Goal: Task Accomplishment & Management: Manage account settings

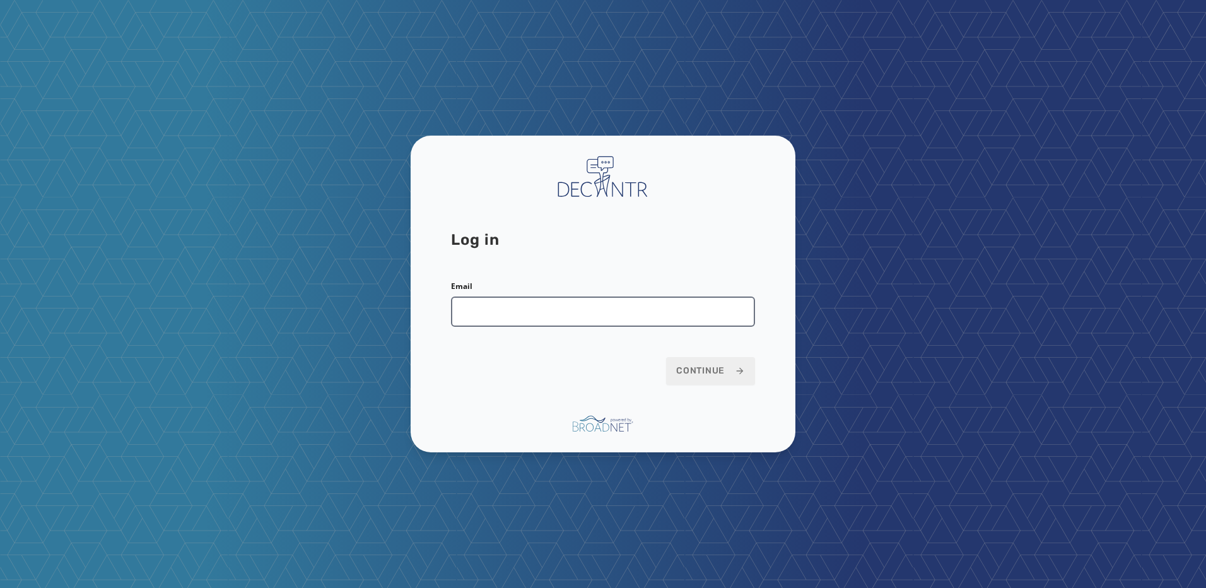
click at [540, 320] on input "Email" at bounding box center [603, 311] width 304 height 30
type input "**********"
click at [693, 376] on span "Continue" at bounding box center [710, 371] width 69 height 13
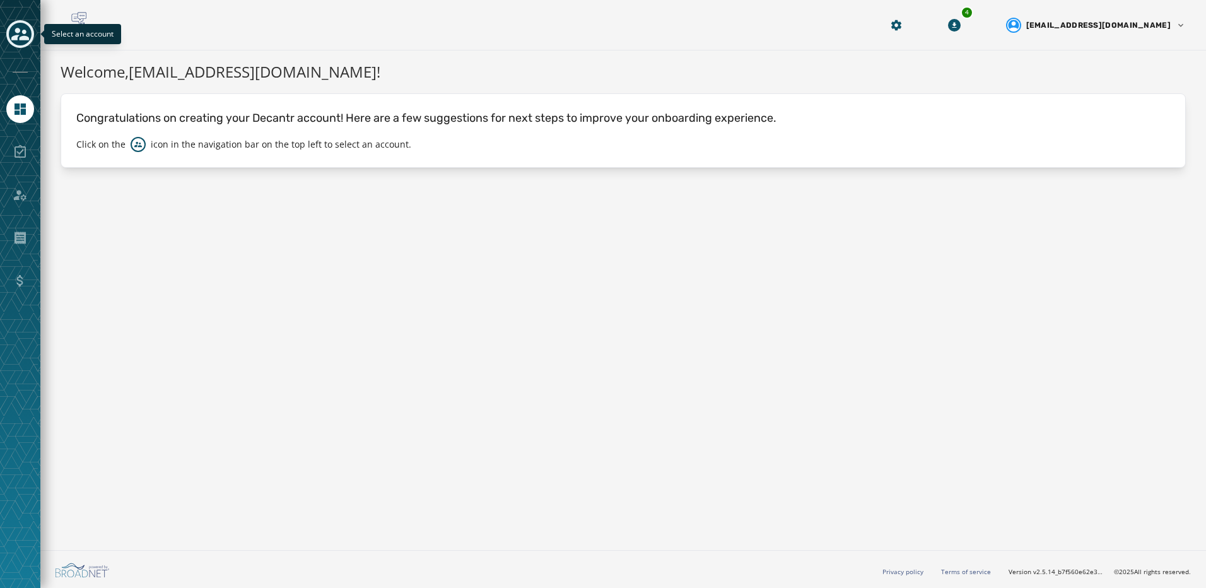
click at [24, 37] on icon "Toggle account select drawer" at bounding box center [20, 34] width 18 height 13
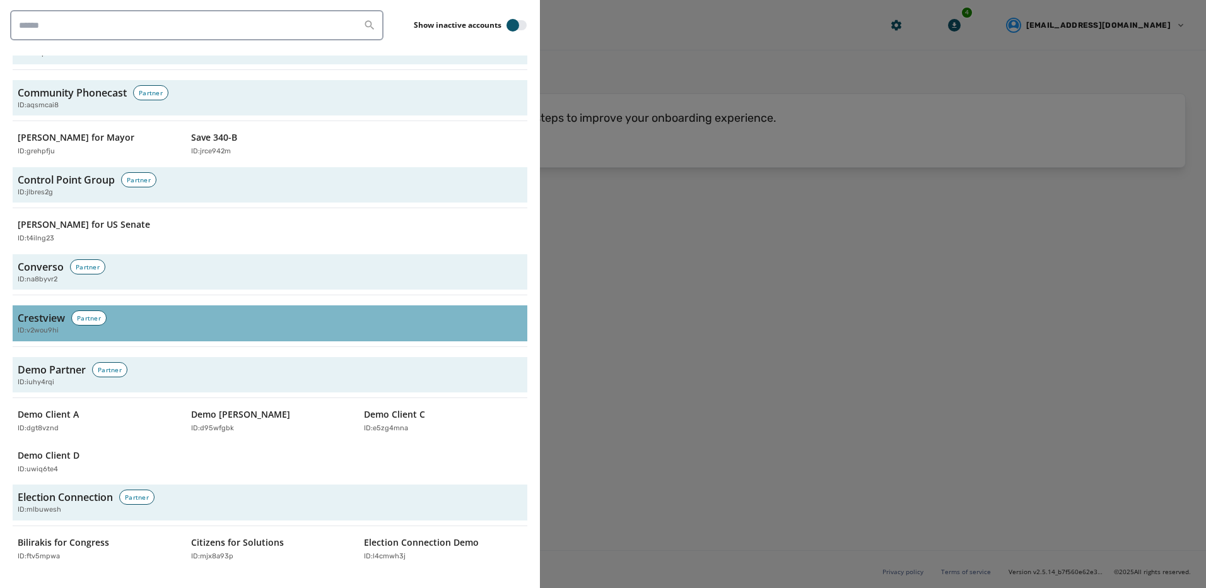
scroll to position [1577, 0]
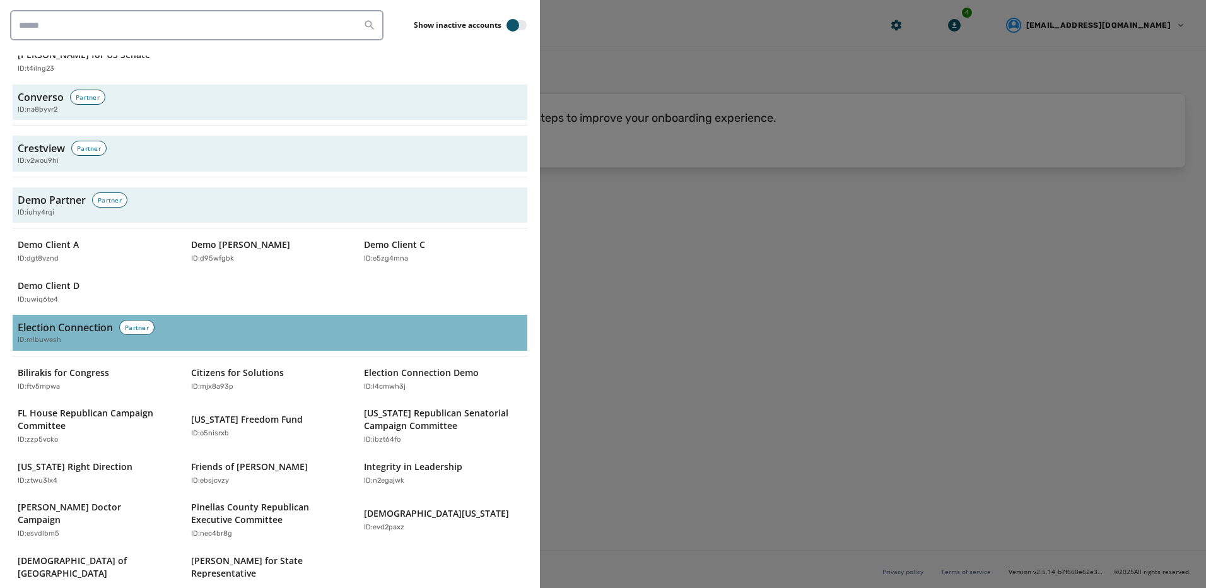
click at [91, 320] on h3 "Election Connection" at bounding box center [65, 327] width 95 height 15
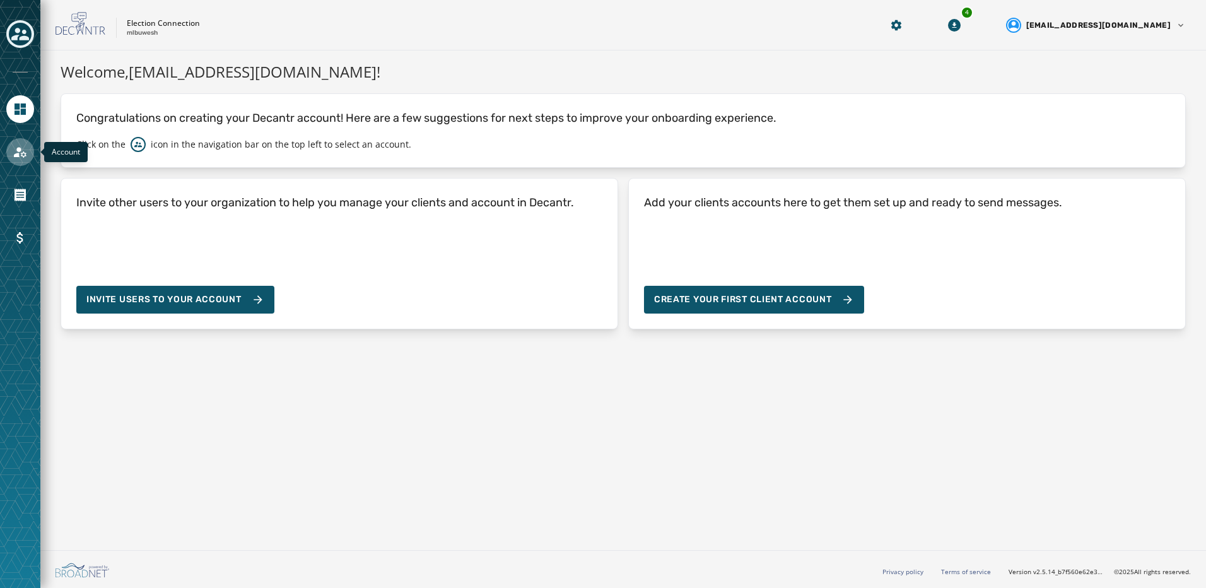
click at [26, 158] on icon "Navigate to Account" at bounding box center [20, 151] width 15 height 15
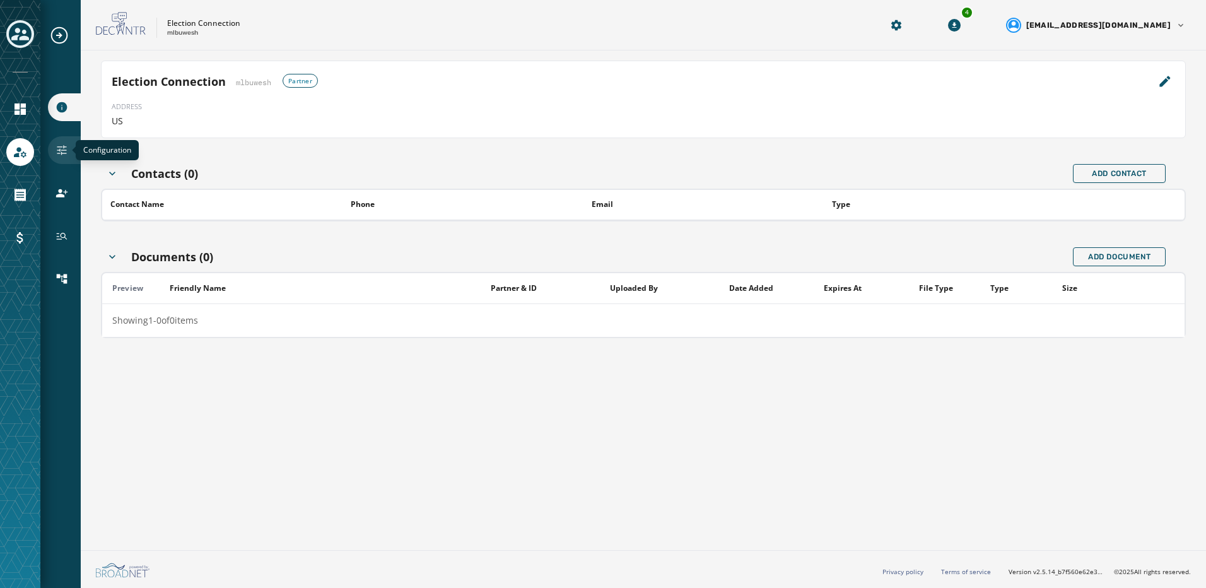
click at [59, 152] on icon "Navigate to Configuration" at bounding box center [62, 150] width 13 height 13
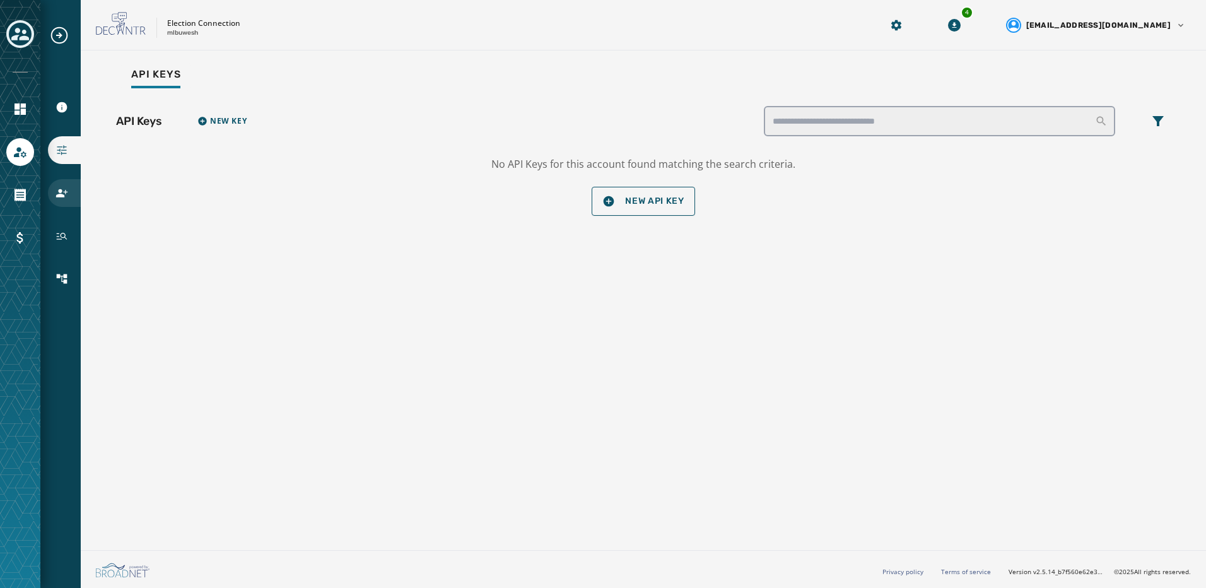
click at [67, 194] on icon "Navigate to Users" at bounding box center [62, 193] width 13 height 13
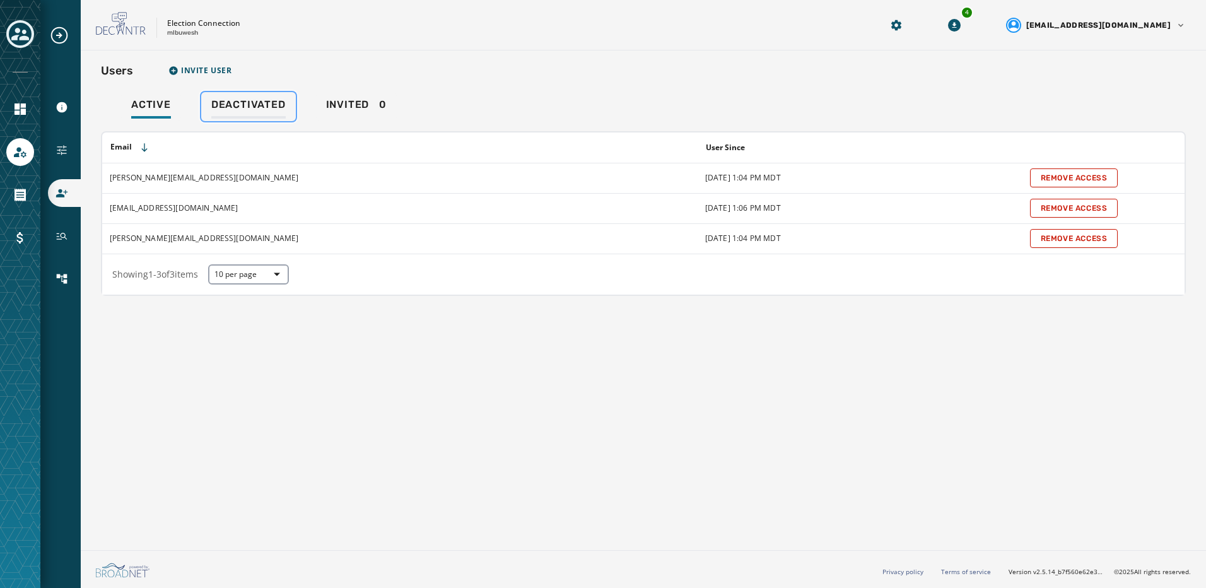
click at [213, 115] on div "Deactivated" at bounding box center [248, 108] width 74 height 20
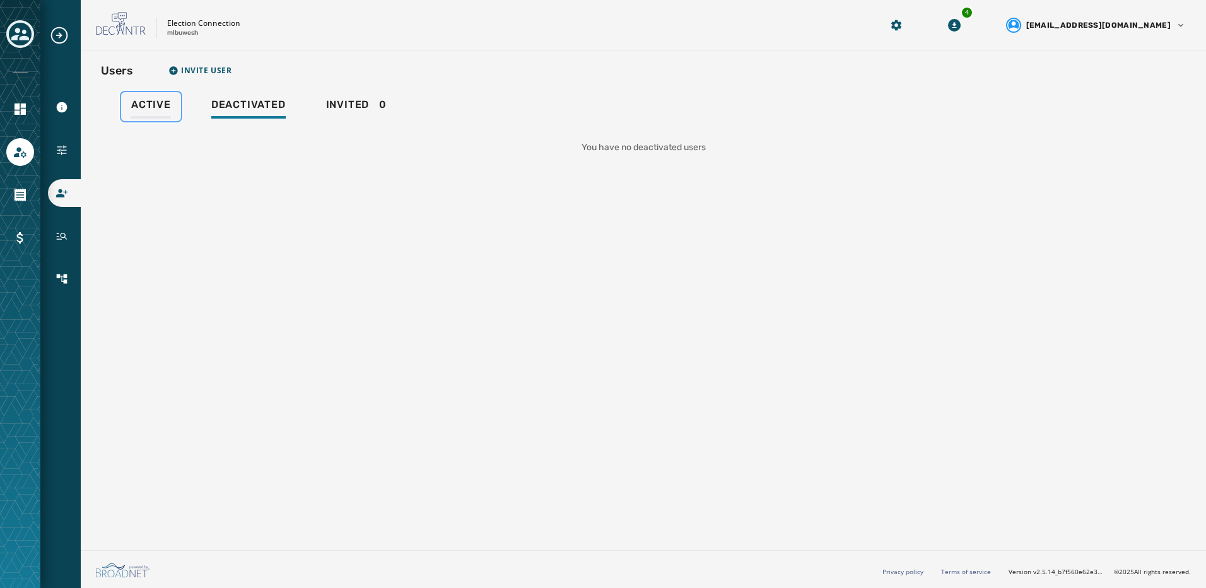
click at [165, 113] on div "Active" at bounding box center [151, 108] width 40 height 20
